Goal: Task Accomplishment & Management: Complete application form

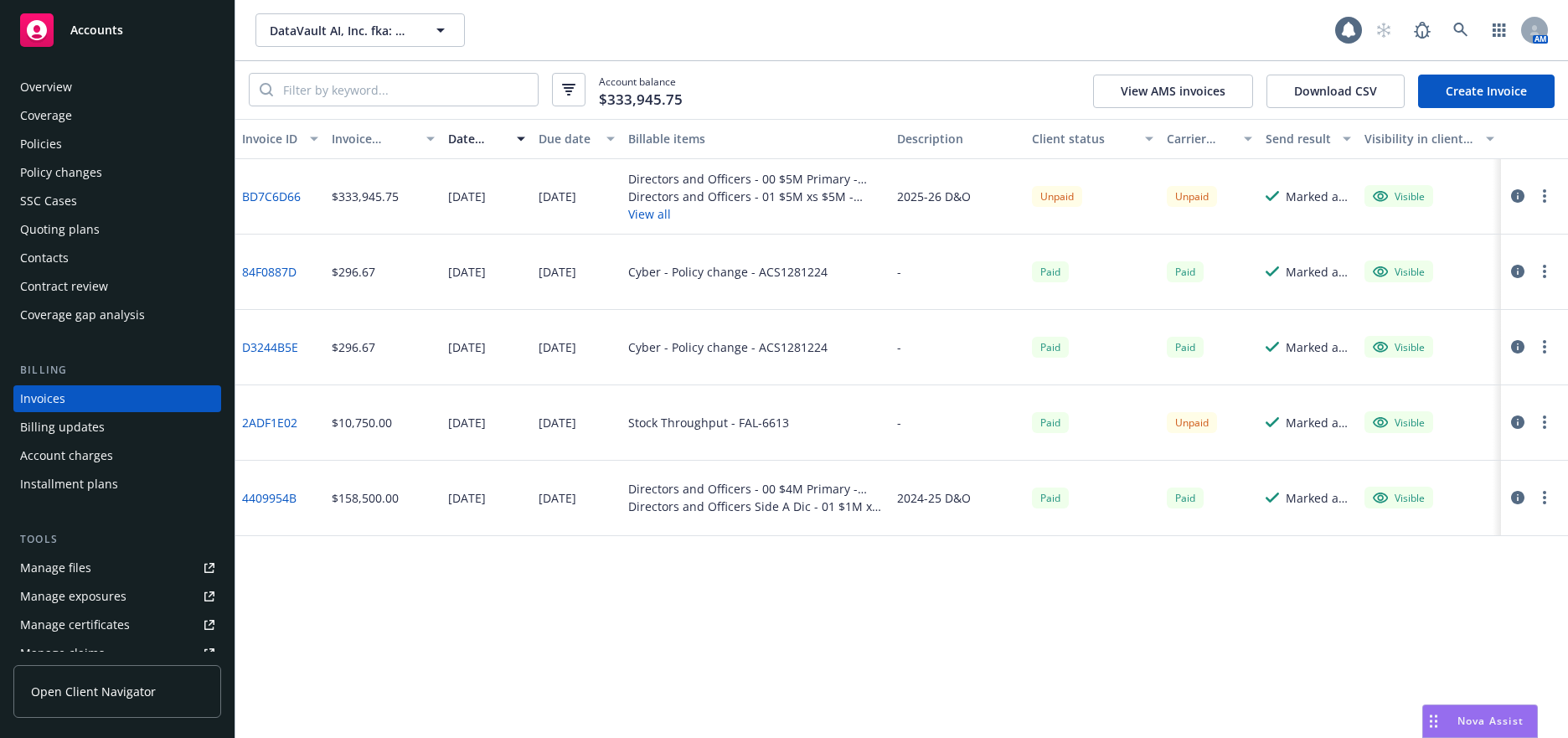
scroll to position [3, 0]
click at [1460, 29] on icon at bounding box center [1461, 30] width 15 height 15
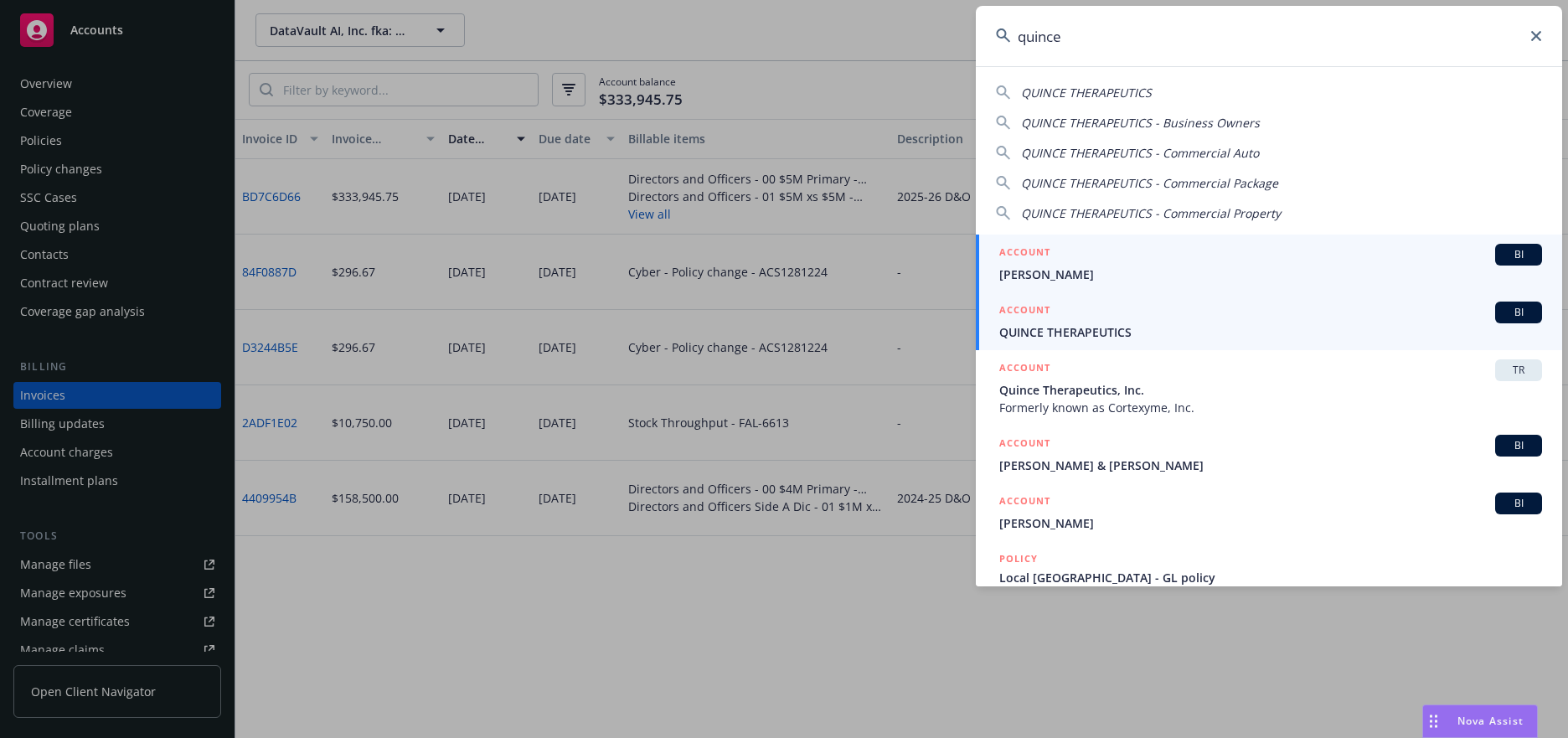
type input "quince"
click at [1070, 334] on span "QUINCE THERAPEUTICS" at bounding box center [1270, 332] width 542 height 17
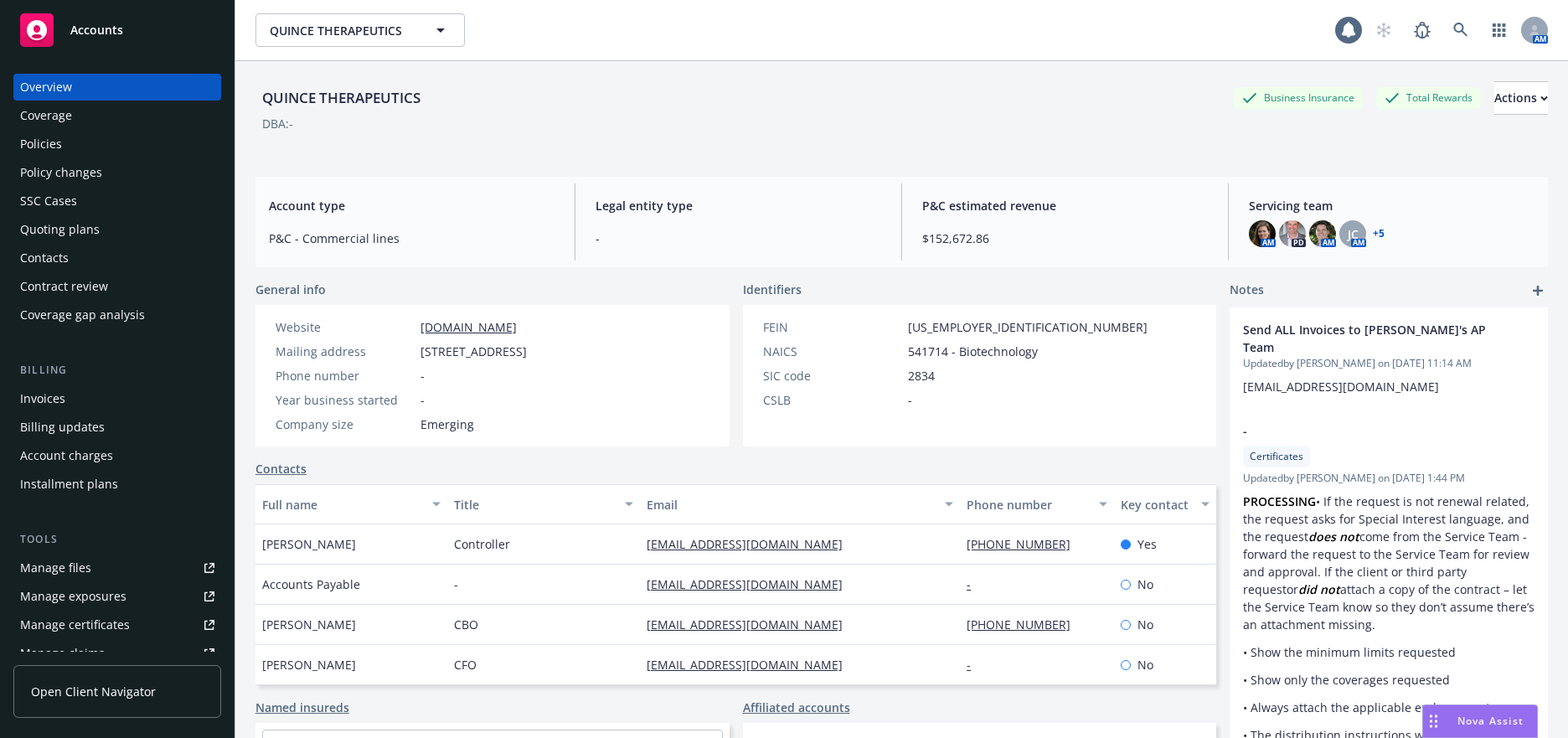
click at [53, 397] on div "Invoices" at bounding box center [43, 399] width 45 height 27
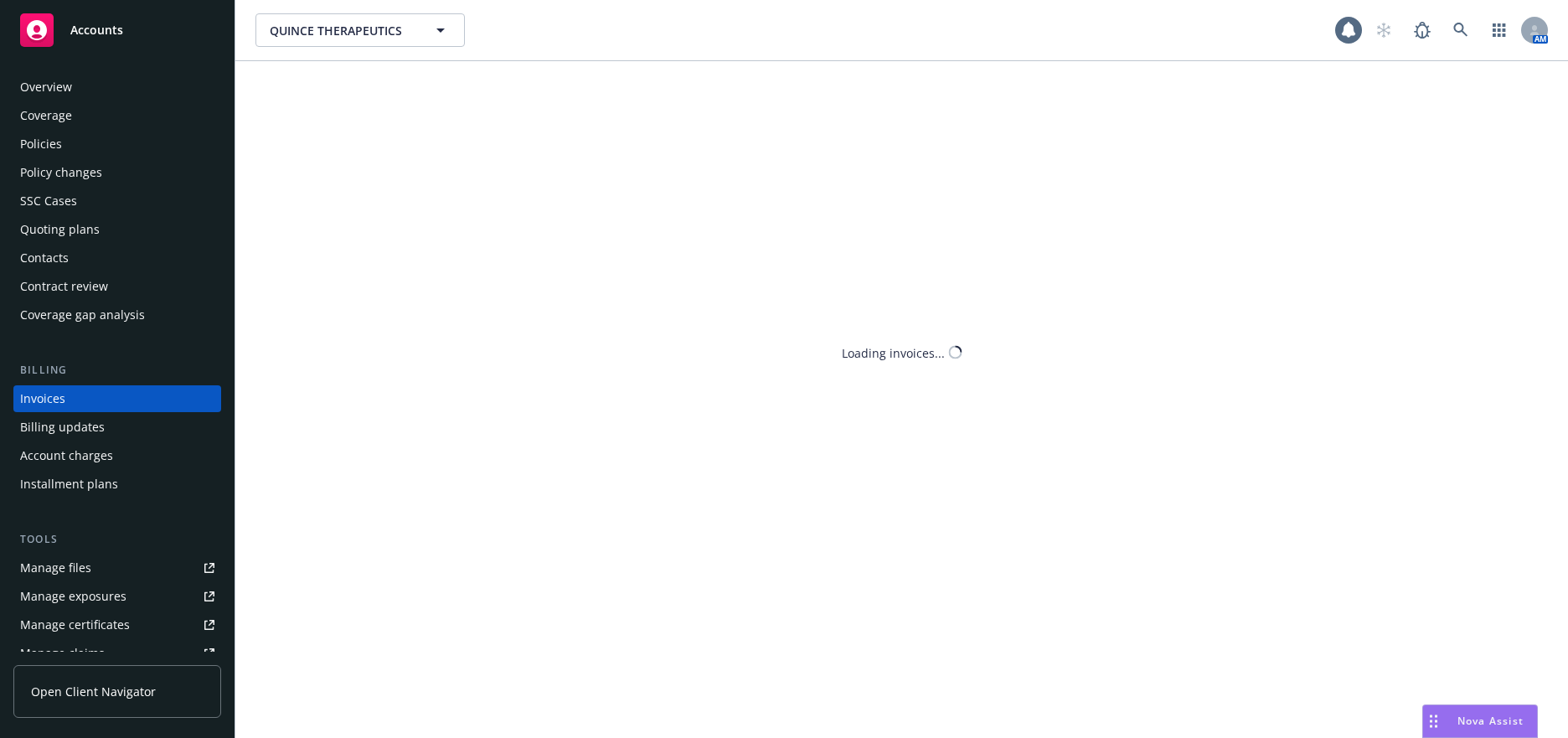
scroll to position [3, 0]
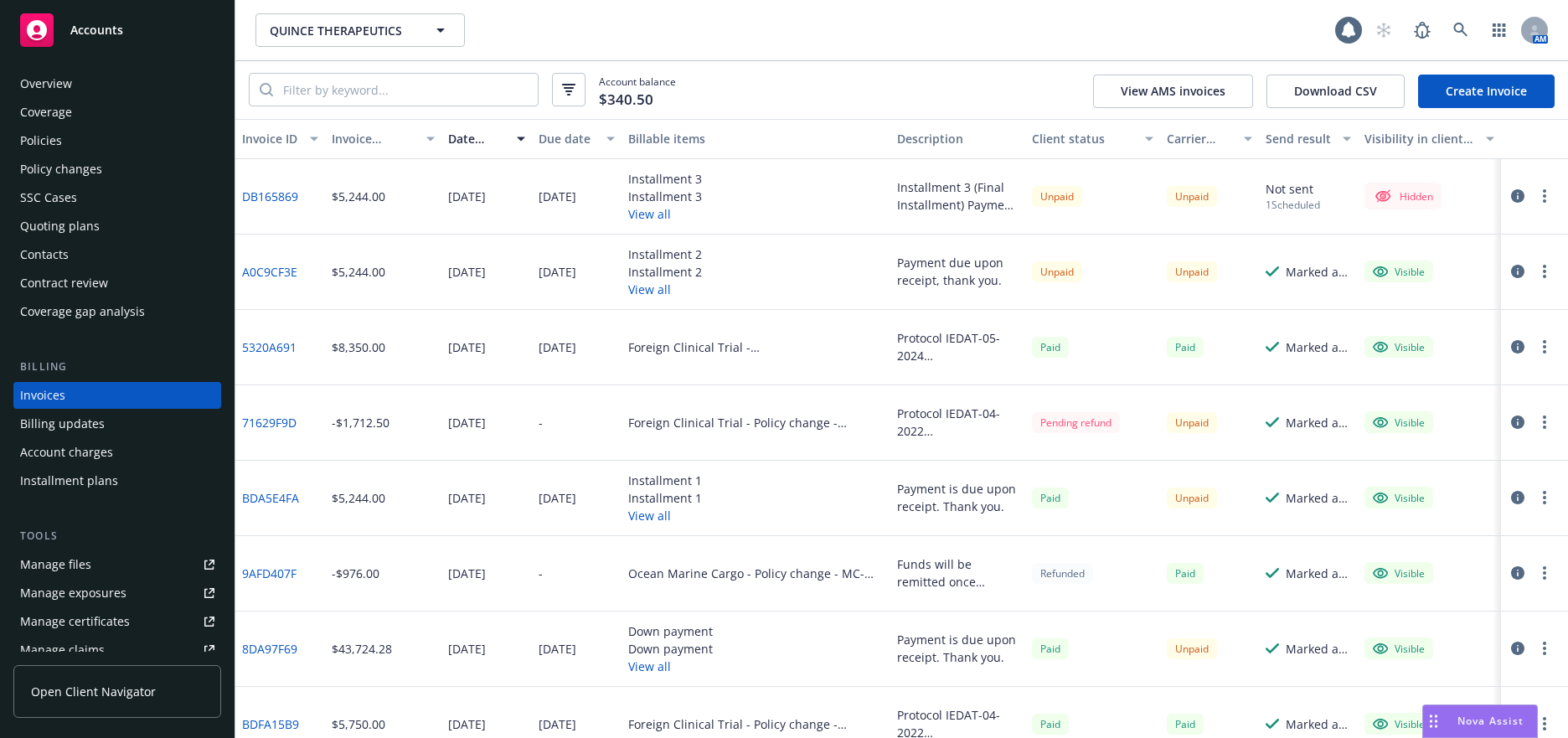
click at [1454, 93] on link "Create Invoice" at bounding box center [1486, 91] width 136 height 34
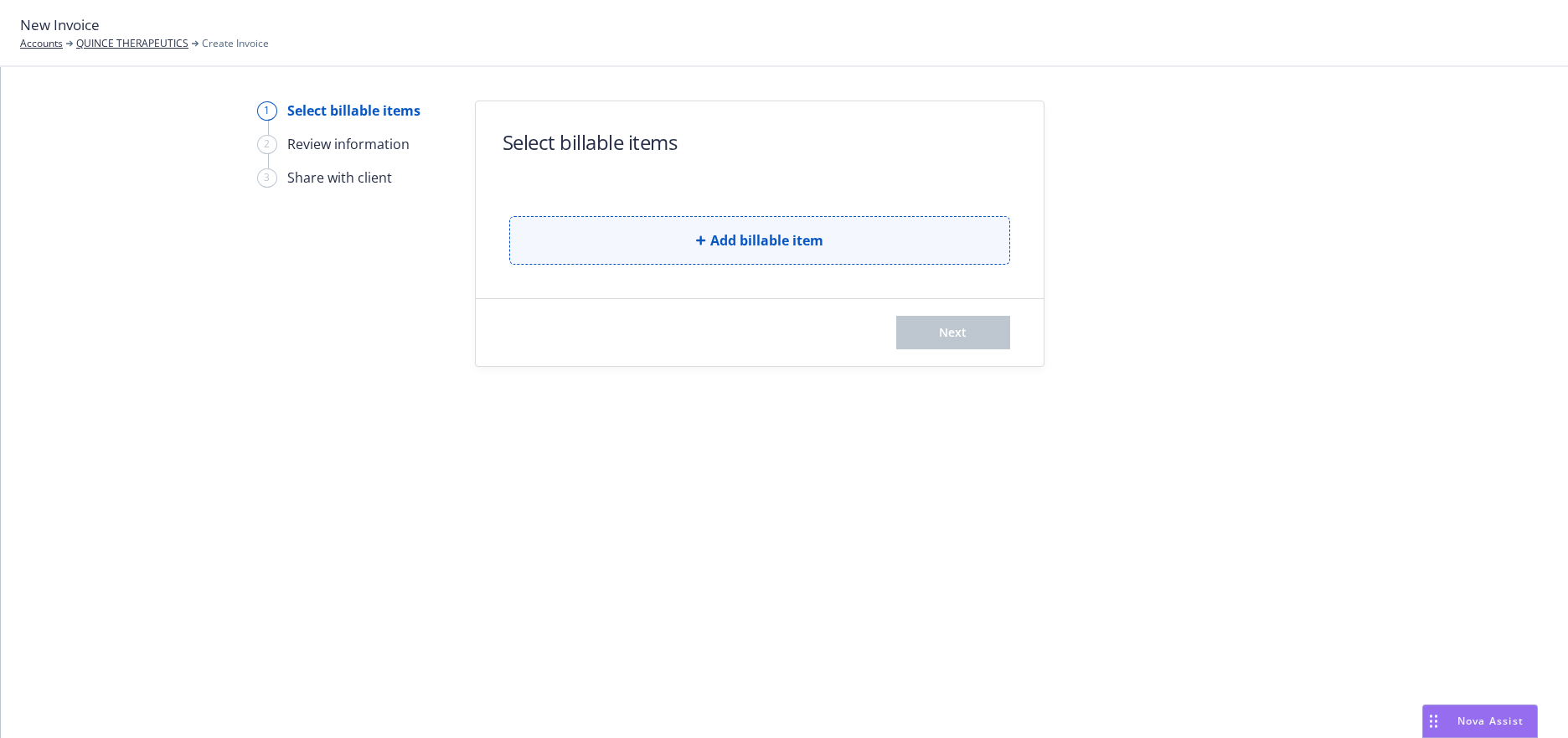
click at [789, 241] on span "Add billable item" at bounding box center [767, 240] width 113 height 20
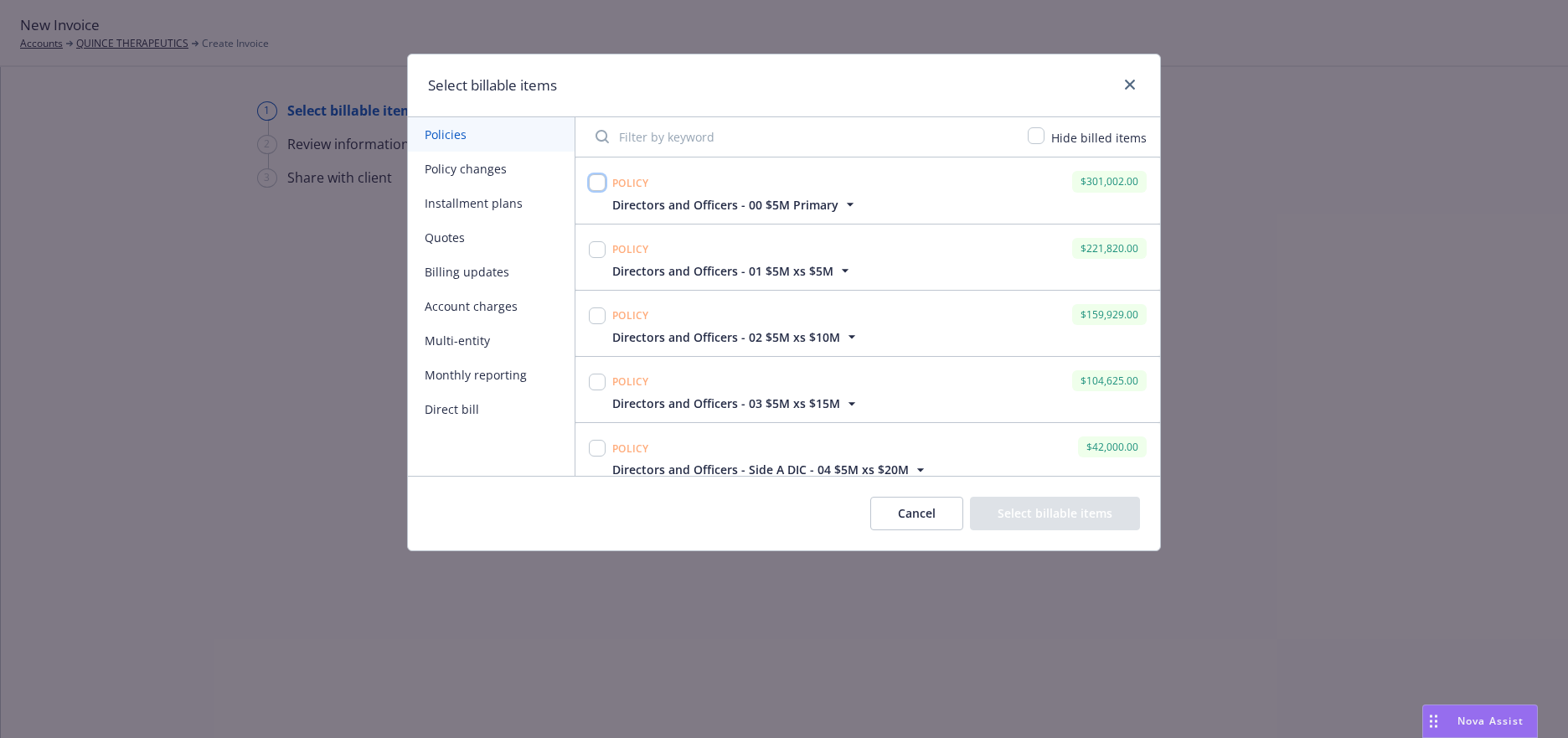
click at [597, 181] on input "checkbox" at bounding box center [596, 182] width 16 height 16
checkbox input "true"
click at [597, 254] on input "checkbox" at bounding box center [596, 250] width 16 height 16
checkbox input "true"
click at [595, 316] on input "checkbox" at bounding box center [596, 315] width 16 height 16
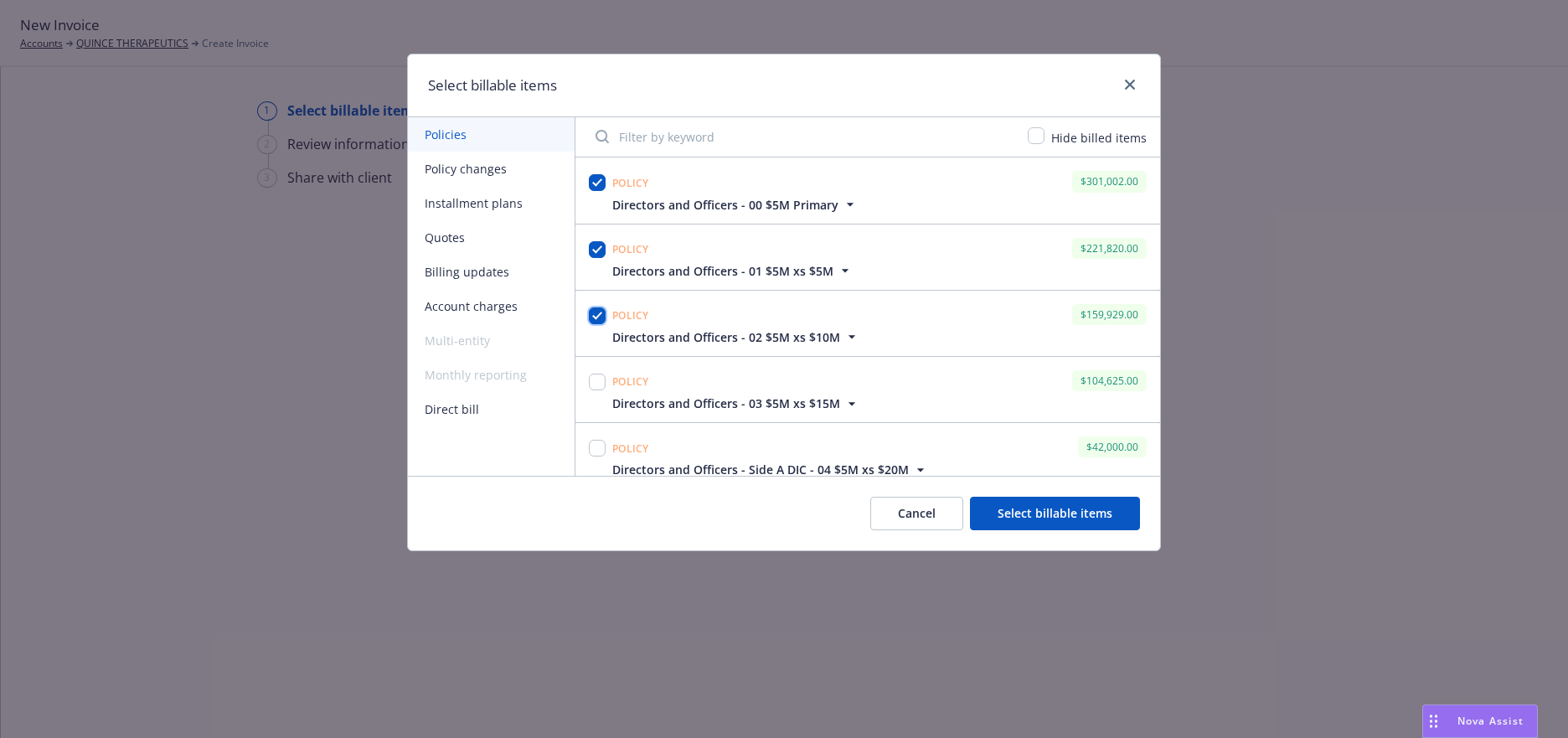
checkbox input "true"
click at [592, 382] on input "checkbox" at bounding box center [596, 381] width 16 height 16
checkbox input "true"
click at [599, 449] on input "checkbox" at bounding box center [596, 448] width 16 height 16
checkbox input "true"
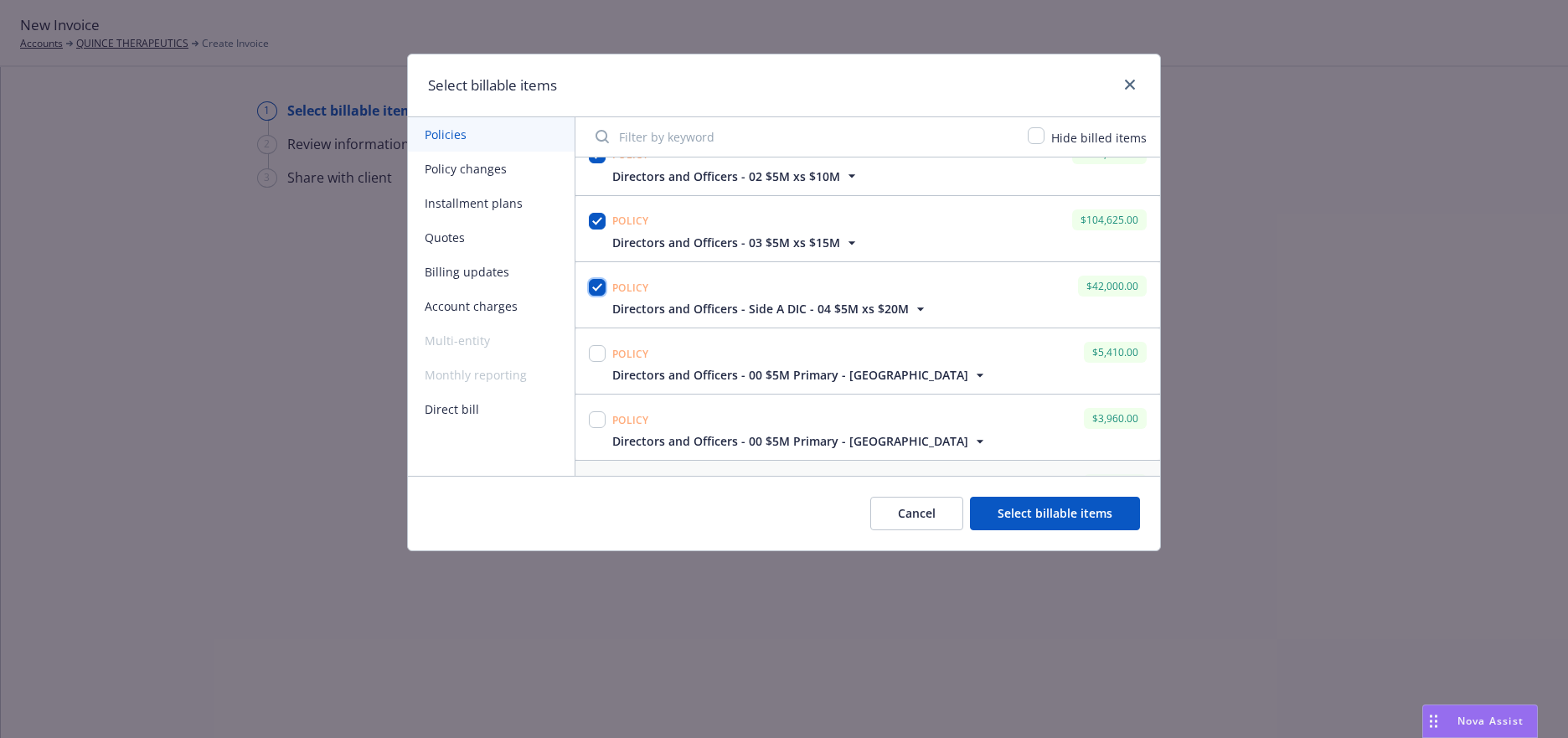
scroll to position [167, 0]
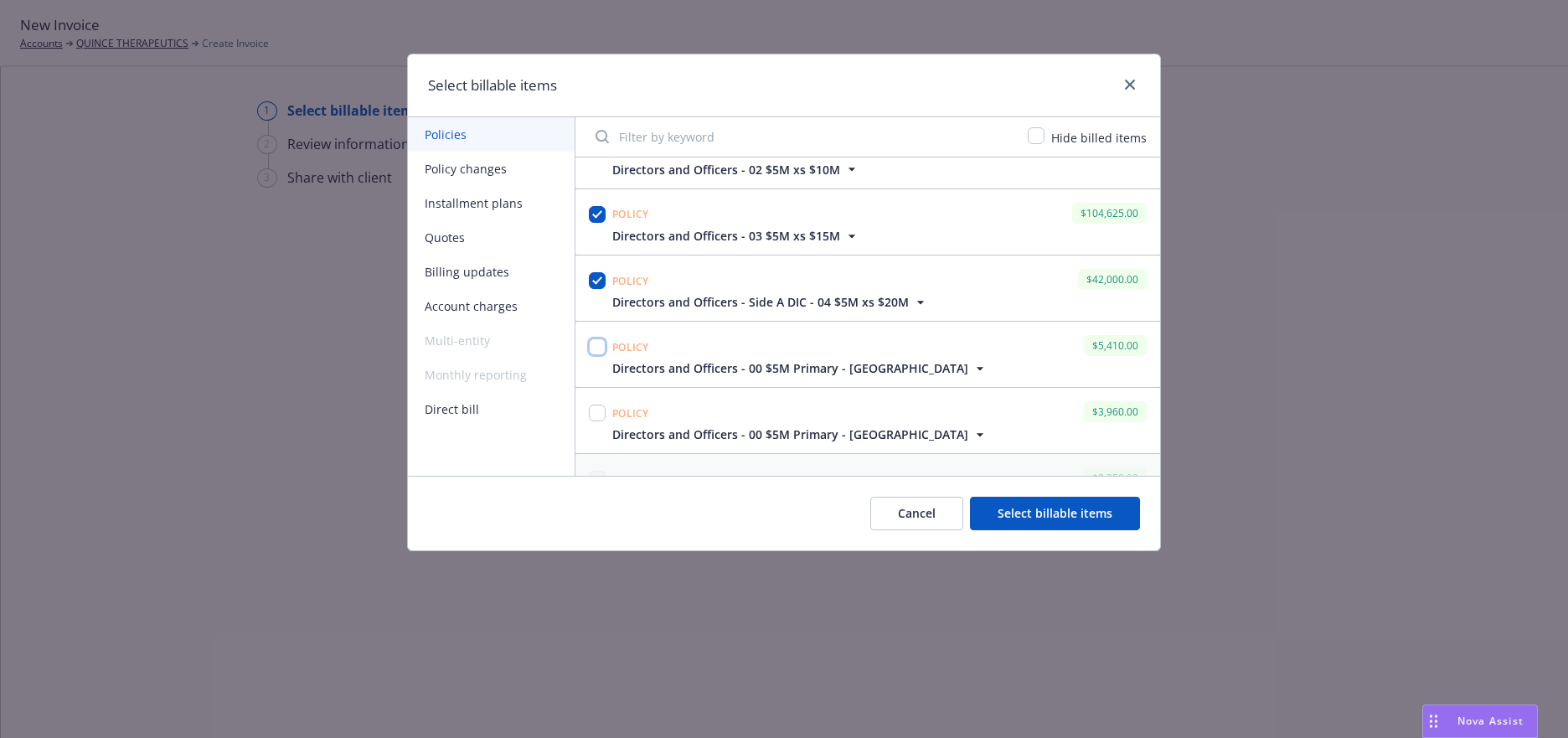
click at [599, 350] on input "checkbox" at bounding box center [596, 346] width 16 height 16
checkbox input "true"
click at [599, 415] on input "checkbox" at bounding box center [596, 412] width 16 height 16
checkbox input "true"
click at [1028, 511] on button "Select billable items" at bounding box center [1055, 514] width 170 height 34
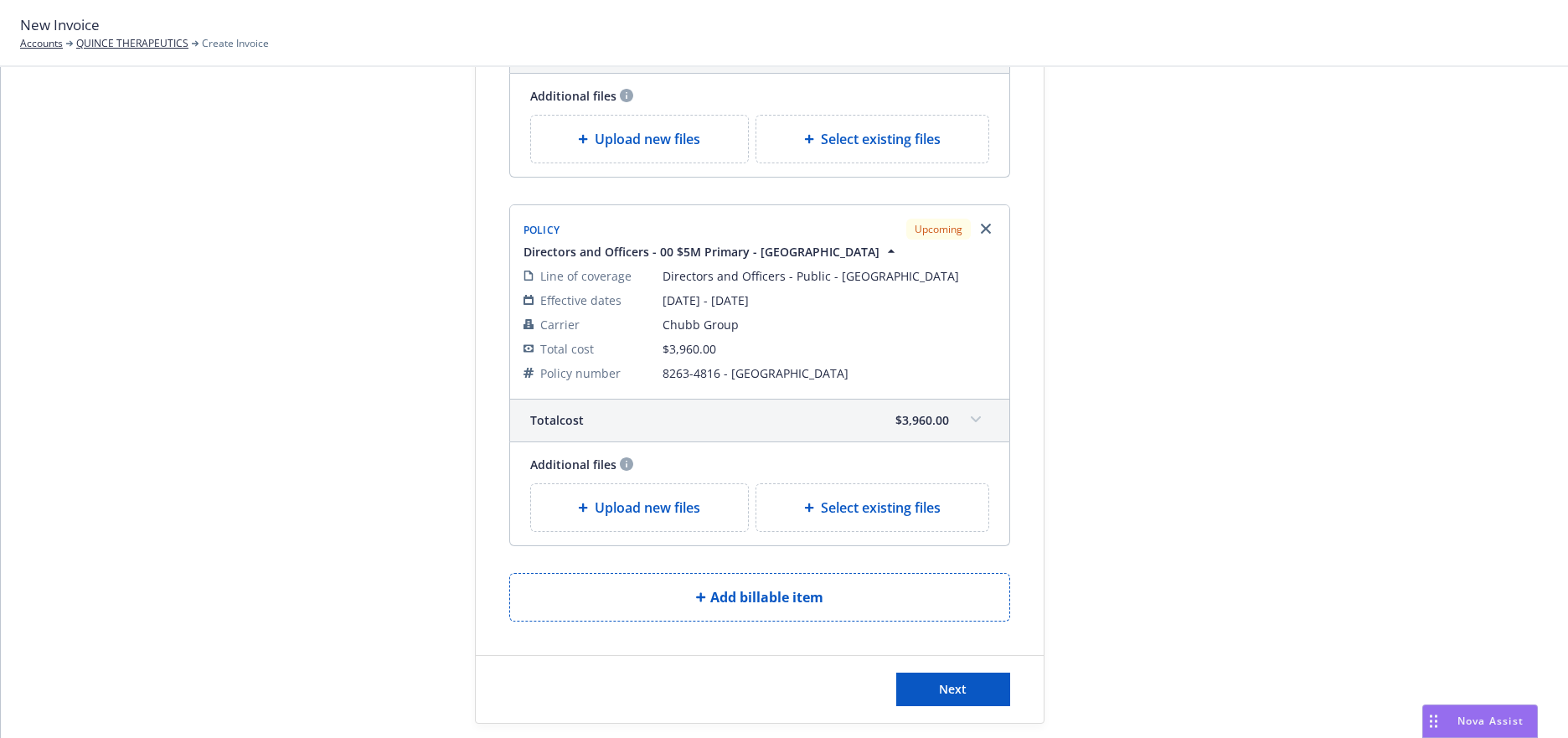
scroll to position [2217, 0]
click at [947, 680] on span "Next" at bounding box center [952, 688] width 28 height 15
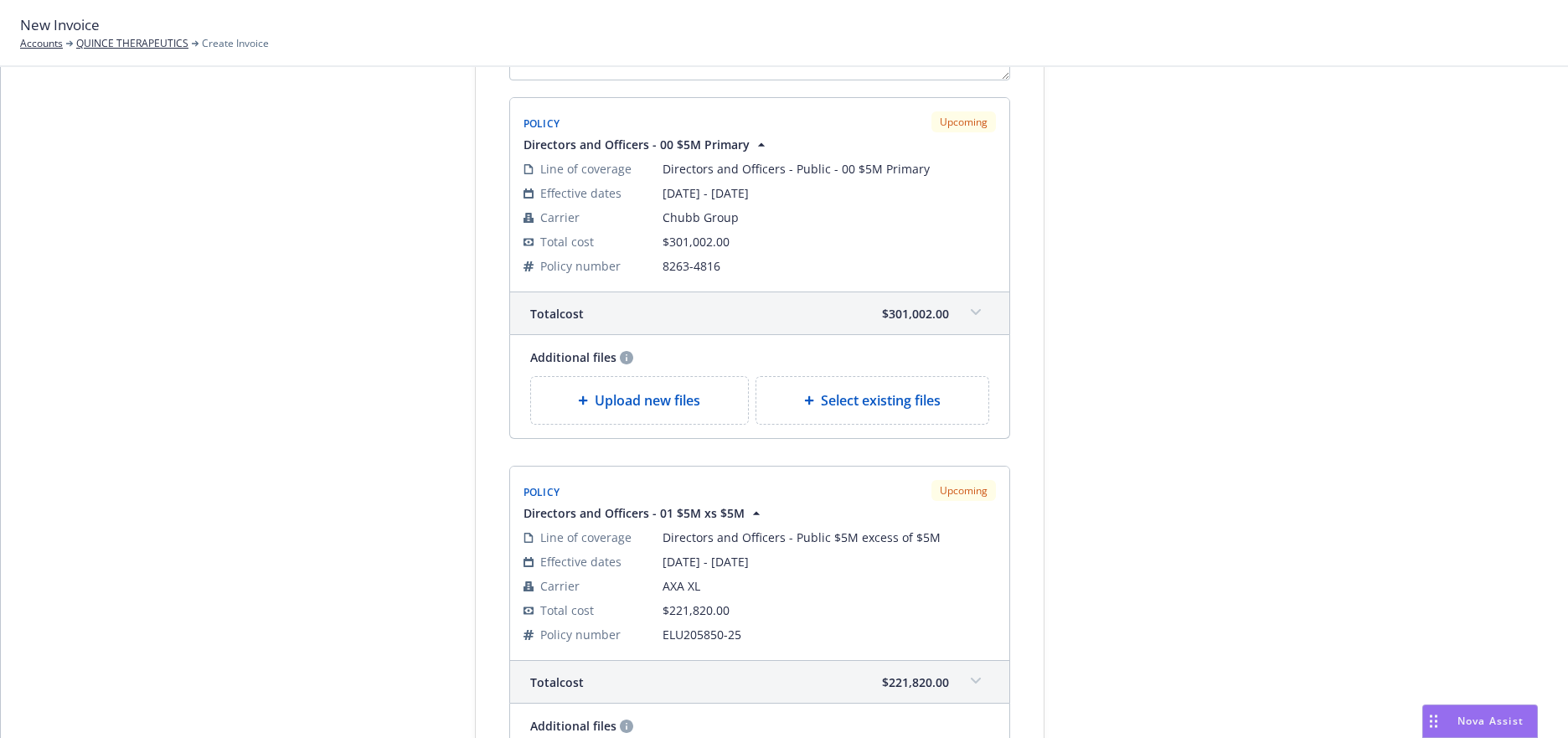
scroll to position [0, 0]
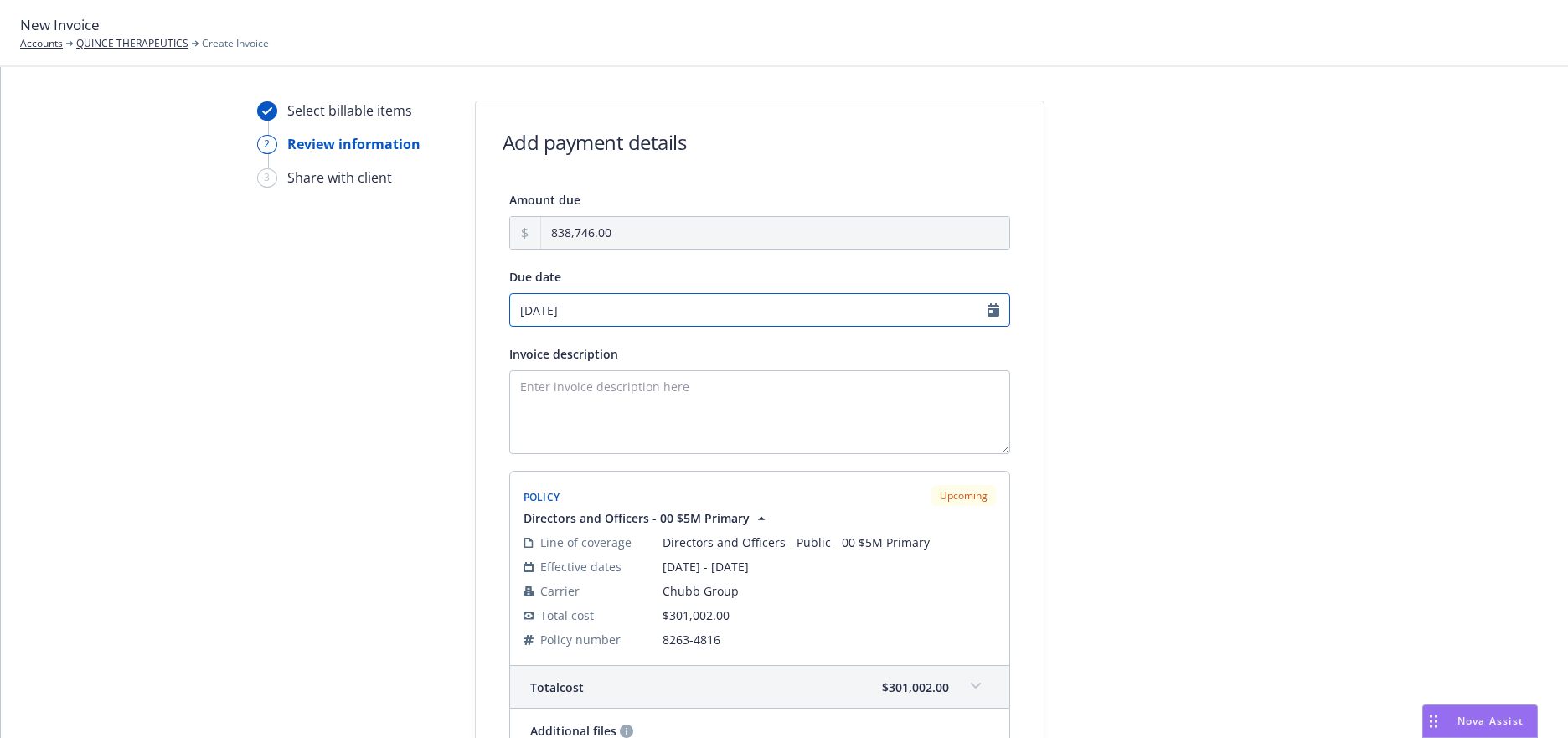
select select "September"
select select "2025"
click at [987, 311] on input "09/05/2025" at bounding box center [760, 310] width 501 height 34
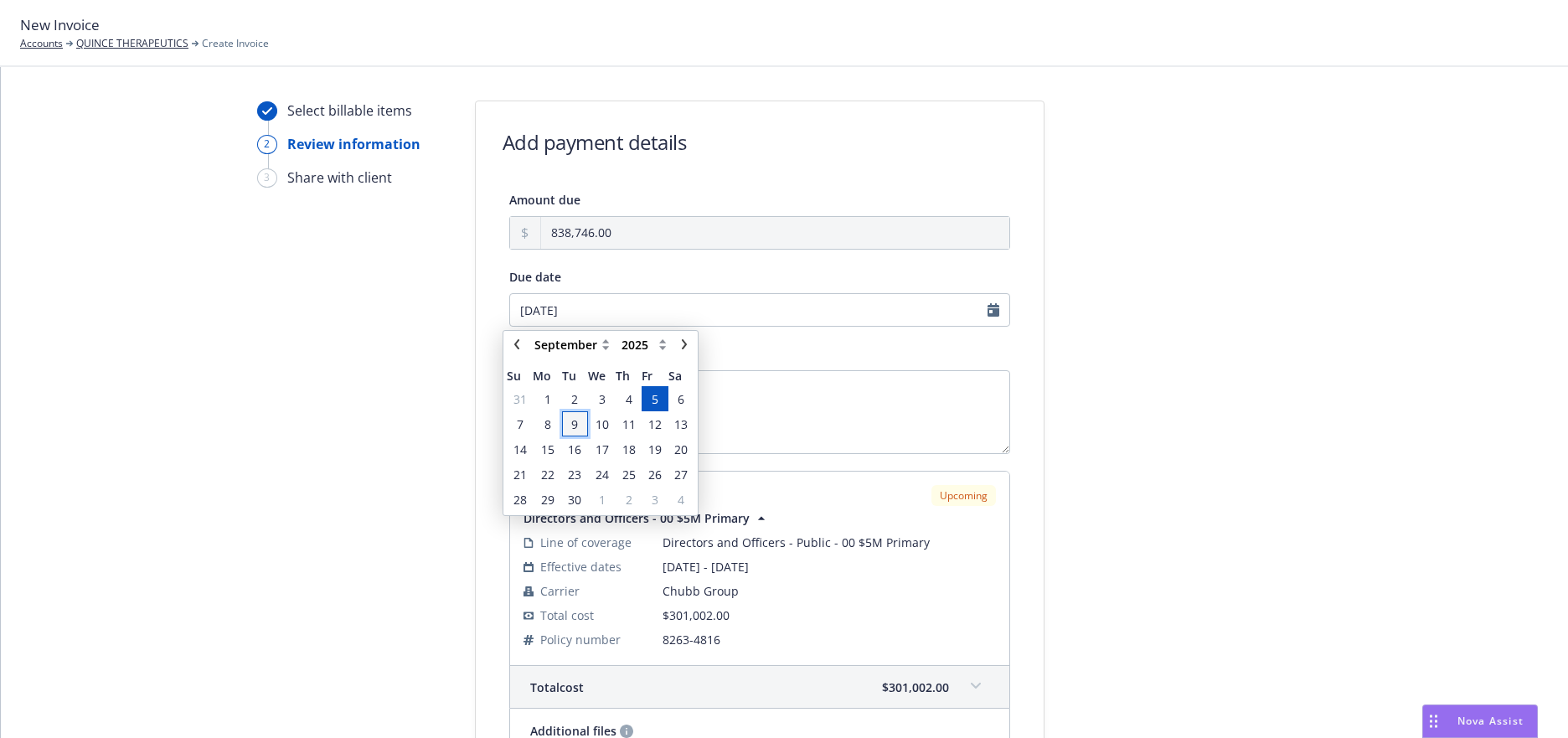
click at [578, 426] on span "9" at bounding box center [574, 425] width 22 height 21
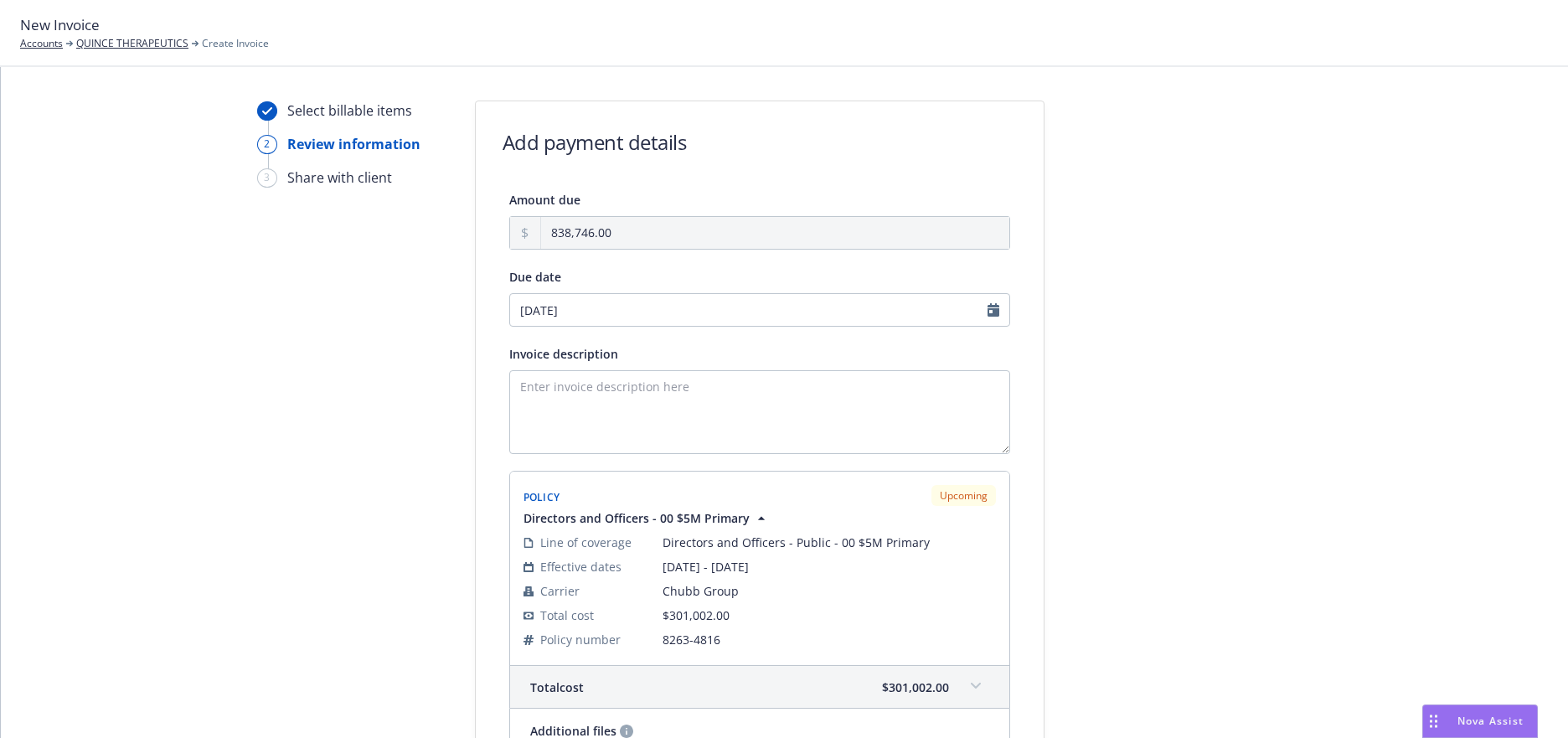
type input "09/09/2025"
click at [630, 388] on textarea "Invoice description" at bounding box center [760, 412] width 501 height 84
type textarea "2025-26 D&O"
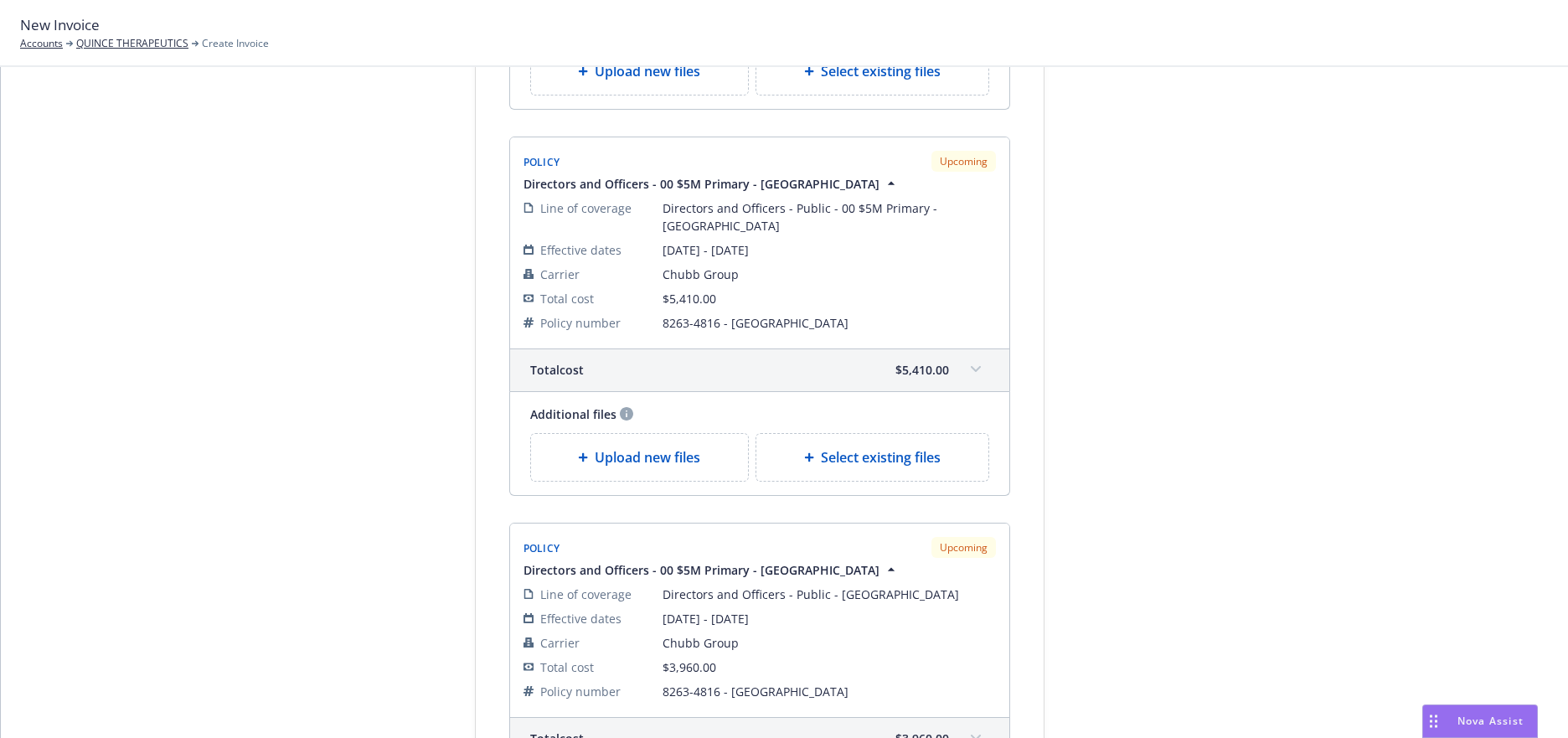
scroll to position [2424, 0]
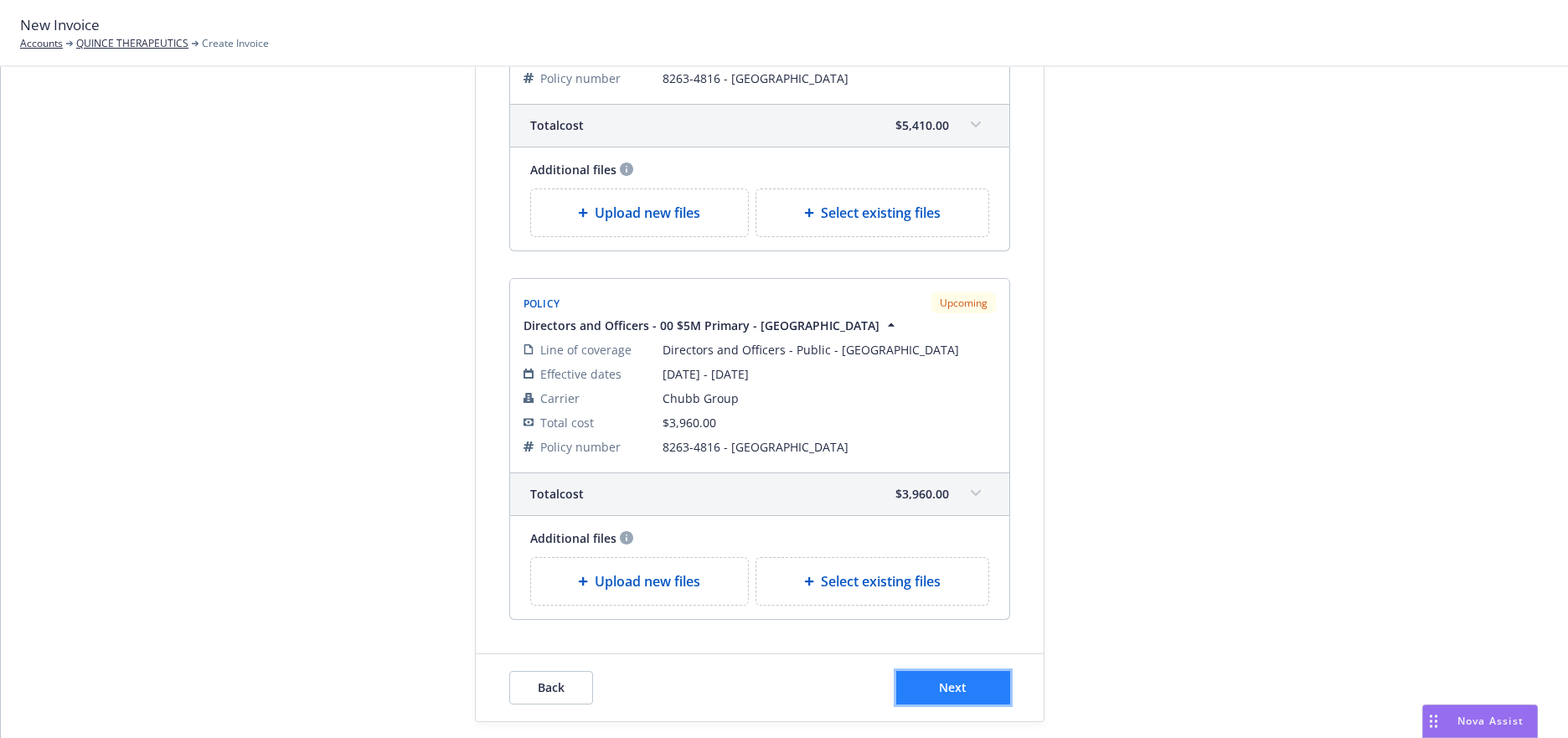
click at [959, 680] on span "Next" at bounding box center [952, 688] width 28 height 15
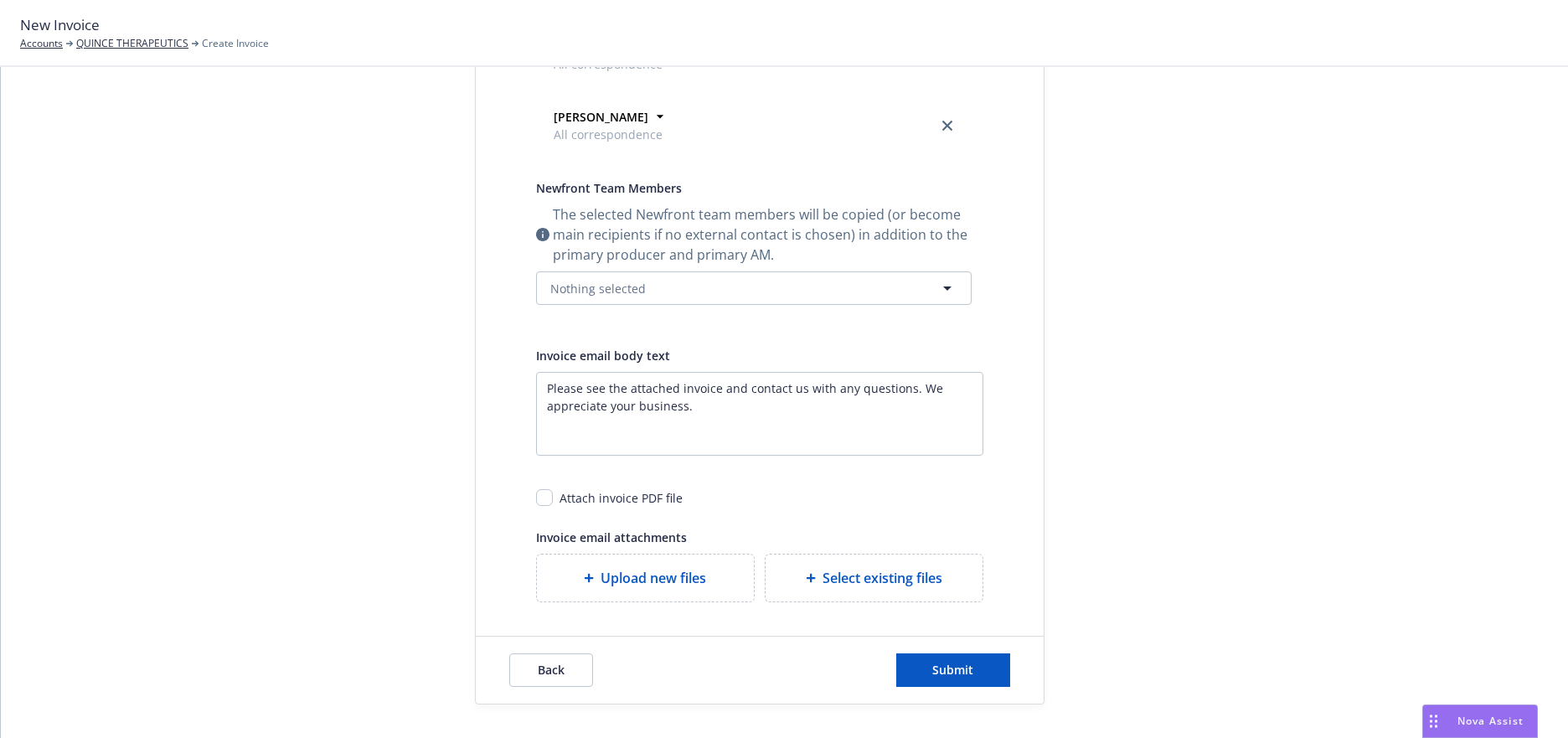
scroll to position [0, 0]
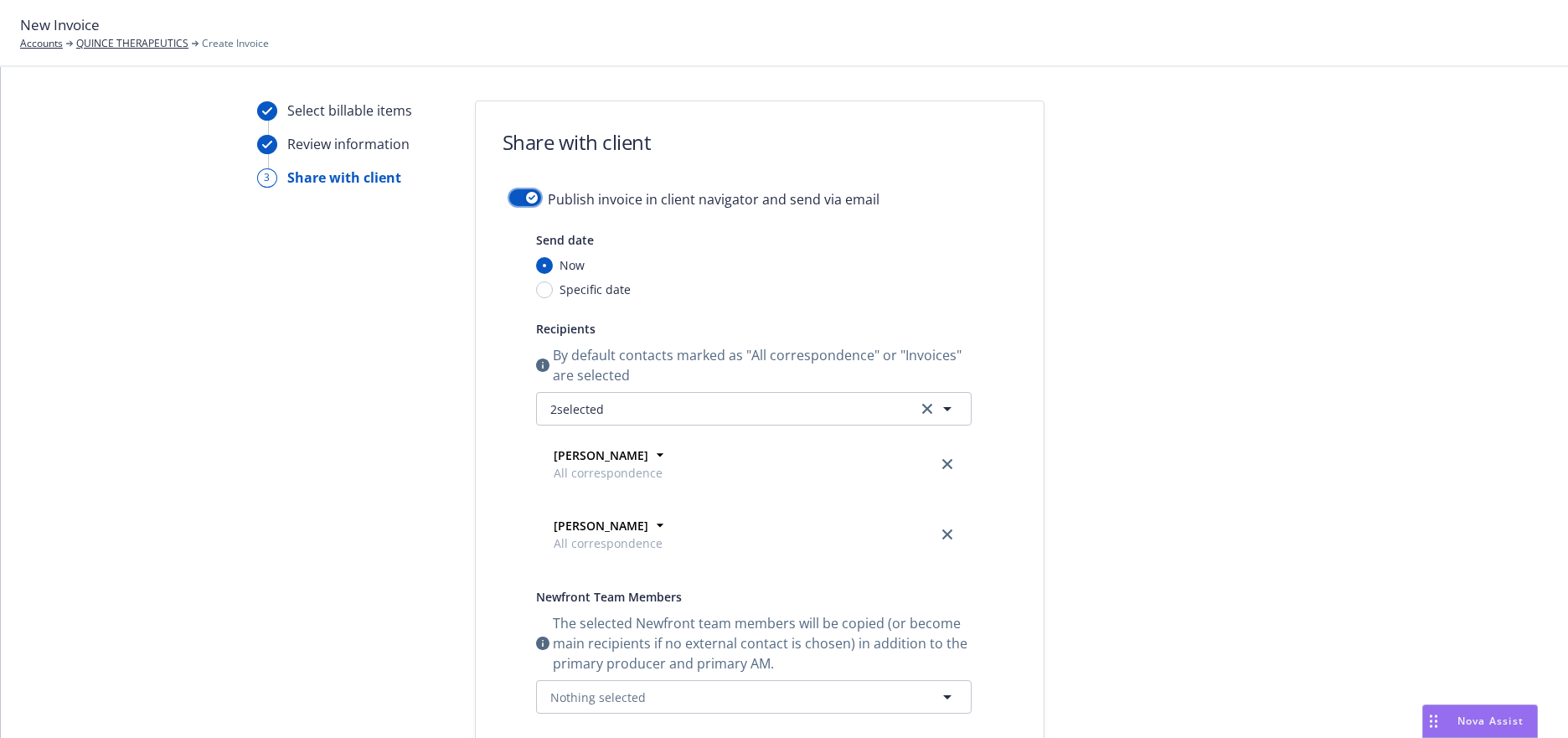
click at [510, 194] on button "button" at bounding box center [525, 197] width 32 height 16
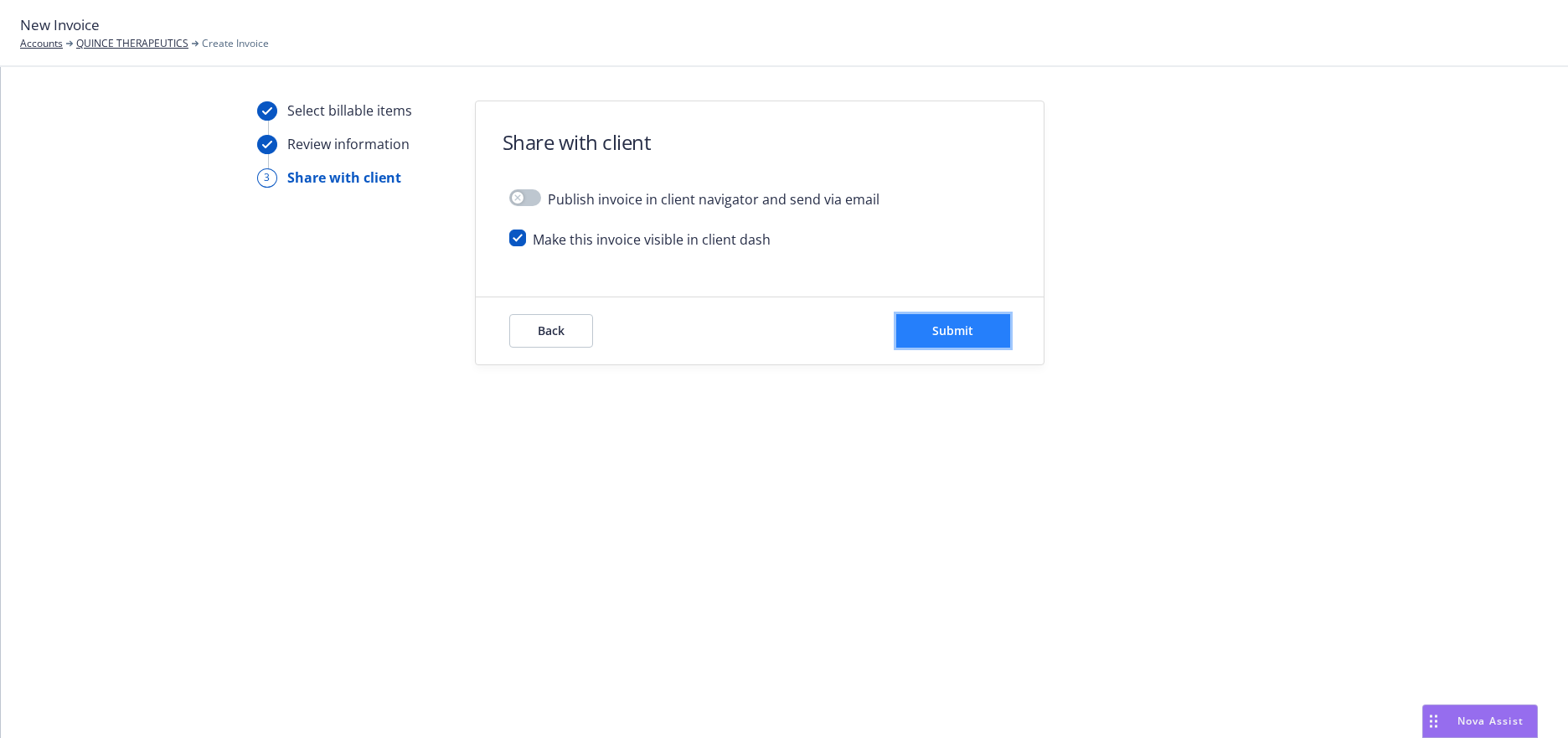
click at [942, 329] on span "Submit" at bounding box center [952, 331] width 41 height 15
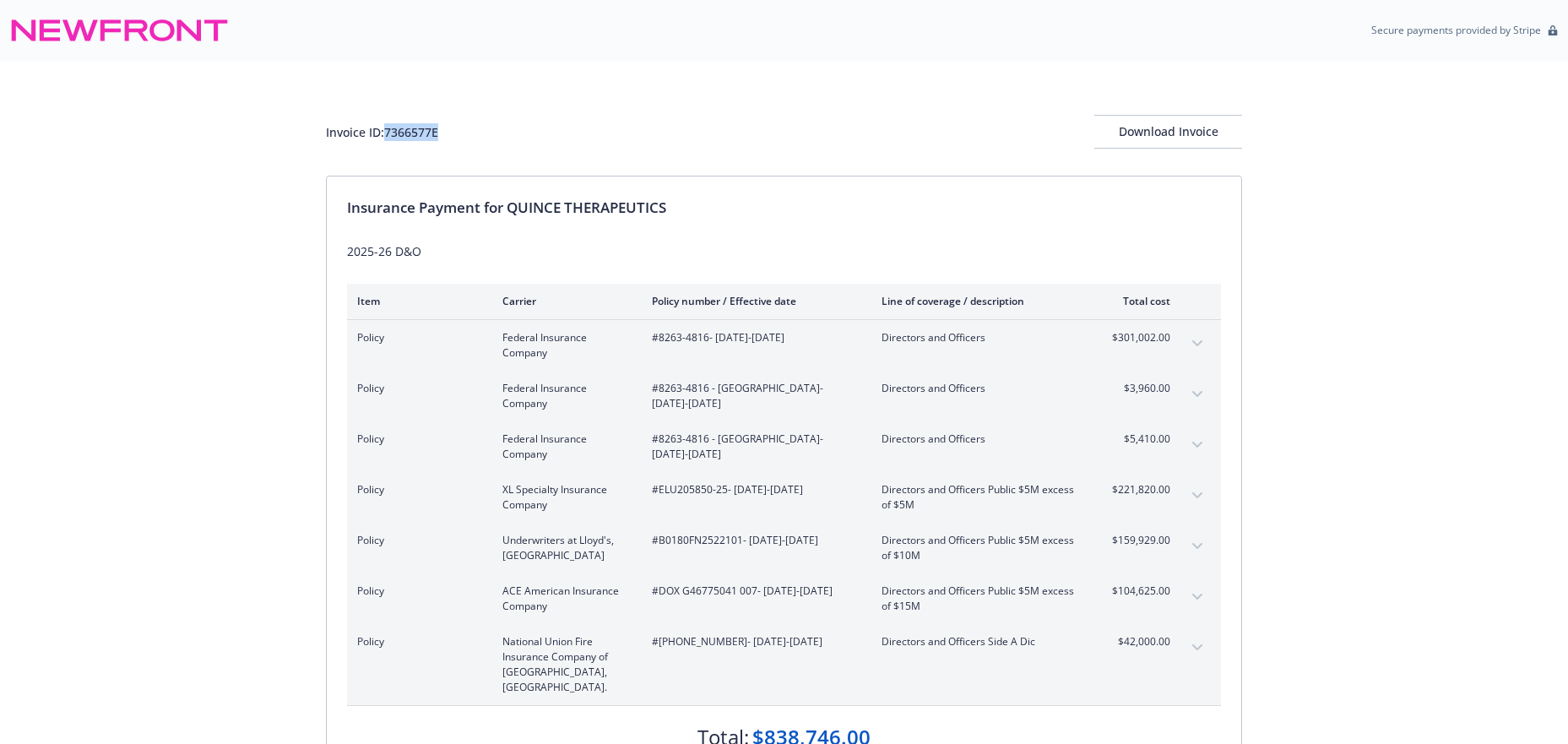
drag, startPoint x: 446, startPoint y: 130, endPoint x: 390, endPoint y: 136, distance: 56.3
click at [390, 136] on div "Invoice ID: 7366577E Download Invoice" at bounding box center [784, 132] width 916 height 34
copy div "7366577E"
click at [1176, 134] on div "Download Invoice" at bounding box center [1168, 132] width 148 height 32
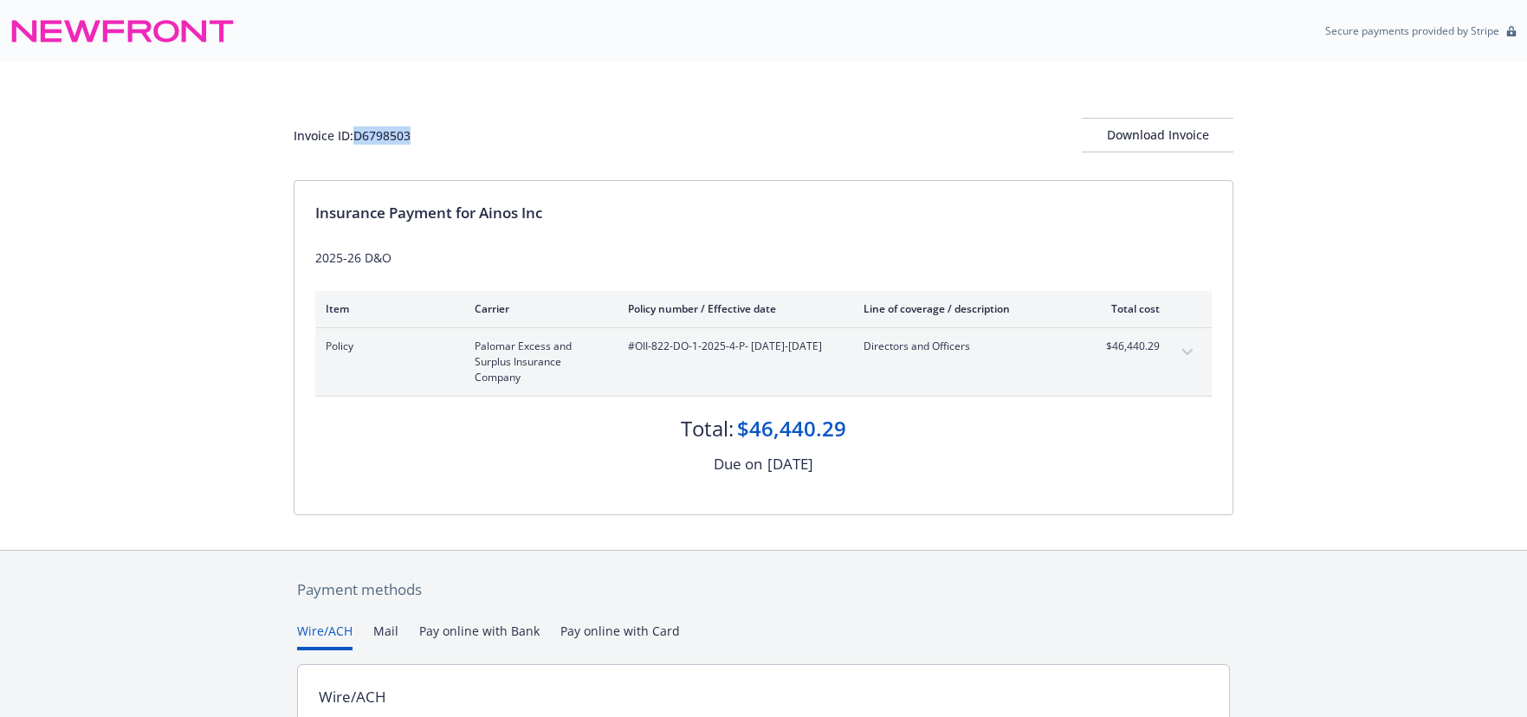
drag, startPoint x: 406, startPoint y: 133, endPoint x: 357, endPoint y: 135, distance: 49.4
click at [357, 135] on div "Invoice ID: D6798503 Download Invoice" at bounding box center [764, 135] width 940 height 35
copy div "D6798503"
click at [1186, 132] on div "Download Invoice" at bounding box center [1158, 135] width 152 height 33
